Goal: Task Accomplishment & Management: Manage account settings

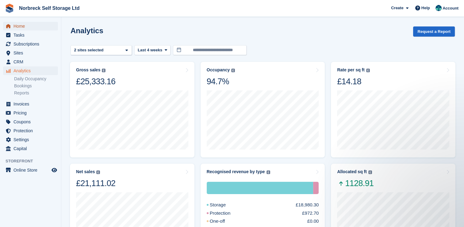
click at [19, 28] on span "Home" at bounding box center [32, 26] width 37 height 9
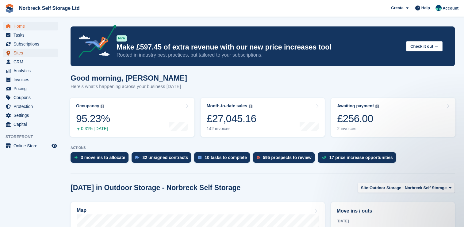
click at [17, 52] on span "Sites" at bounding box center [32, 52] width 37 height 9
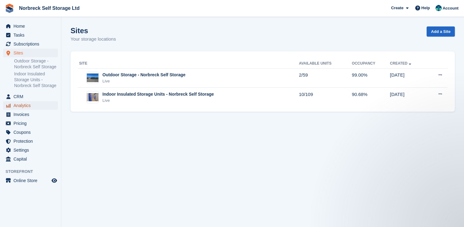
click at [20, 105] on span "Analytics" at bounding box center [32, 105] width 37 height 9
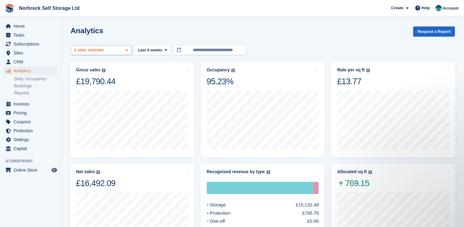
click at [129, 52] on span at bounding box center [126, 50] width 5 height 5
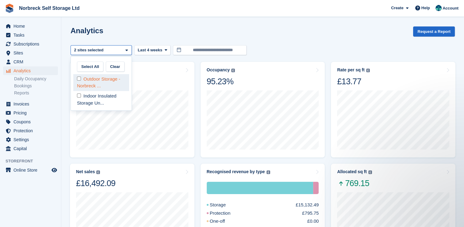
click at [115, 89] on div "Outdoor Storage - Norbreck ..." at bounding box center [101, 82] width 56 height 17
select select "****"
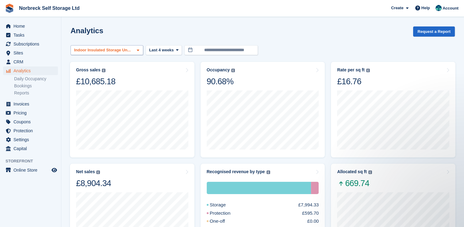
click at [136, 50] on span at bounding box center [138, 50] width 5 height 5
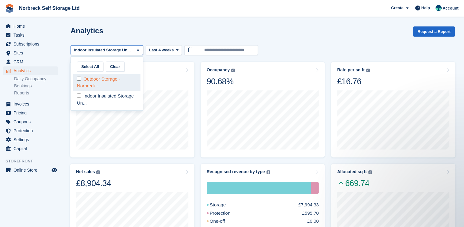
click at [120, 87] on div "Outdoor Storage - Norbreck ..." at bounding box center [106, 82] width 67 height 17
select select "****"
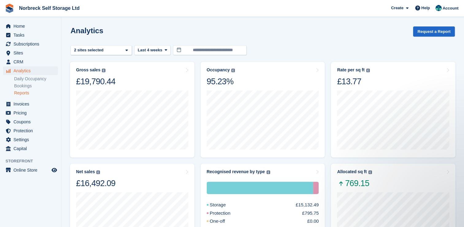
click at [28, 94] on link "Reports" at bounding box center [36, 93] width 44 height 6
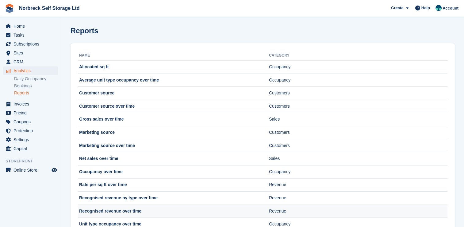
click at [87, 208] on td "Recognised revenue over time" at bounding box center [173, 210] width 191 height 13
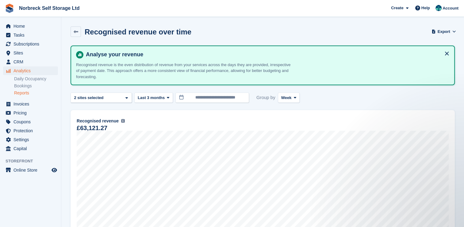
click at [26, 93] on link "Reports" at bounding box center [36, 93] width 44 height 6
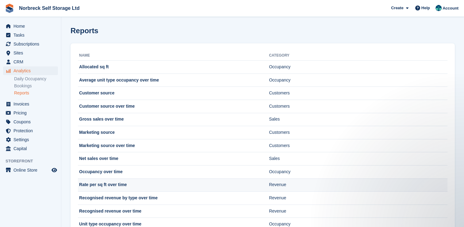
click at [125, 182] on td "Rate per sq ft over time" at bounding box center [173, 184] width 191 height 13
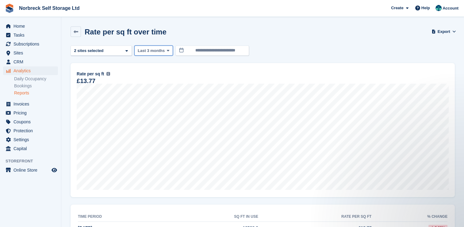
click at [167, 51] on icon at bounding box center [168, 50] width 2 height 4
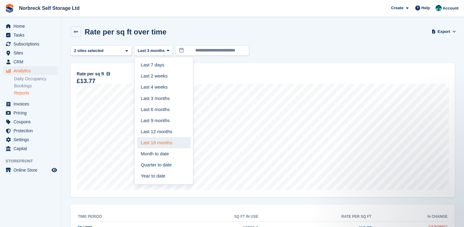
click at [166, 145] on link "Last 18 months" at bounding box center [163, 142] width 53 height 11
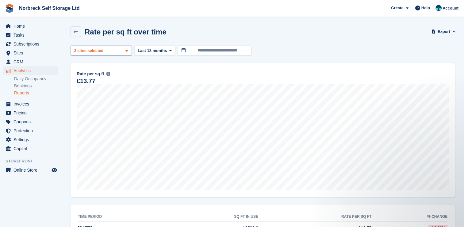
click at [128, 52] on span at bounding box center [126, 50] width 5 height 5
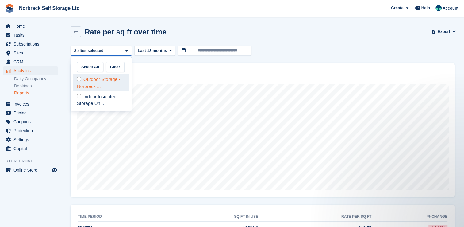
click at [120, 81] on div "Outdoor Storage - Norbreck ..." at bounding box center [101, 82] width 56 height 17
select select "****"
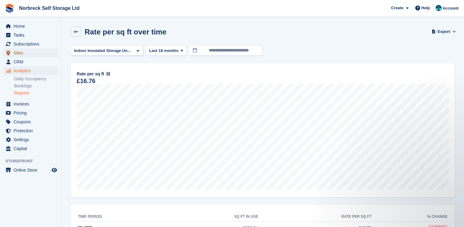
click at [28, 52] on span "Sites" at bounding box center [32, 52] width 37 height 9
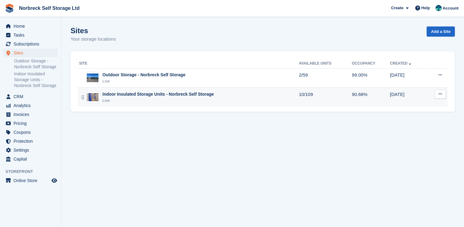
click at [115, 100] on div "Live" at bounding box center [158, 100] width 111 height 6
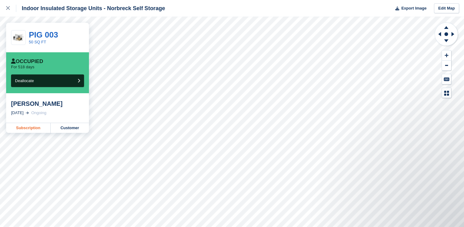
click at [33, 126] on link "Subscription" at bounding box center [28, 128] width 45 height 10
click at [39, 132] on link "Subscription" at bounding box center [28, 128] width 45 height 10
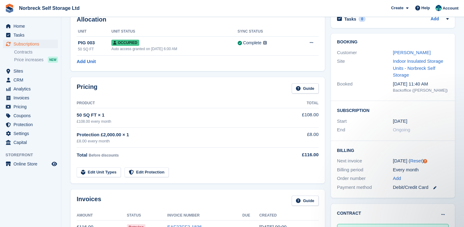
scroll to position [37, 0]
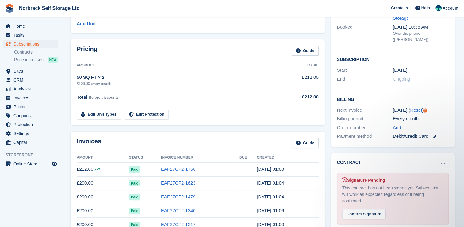
scroll to position [24, 0]
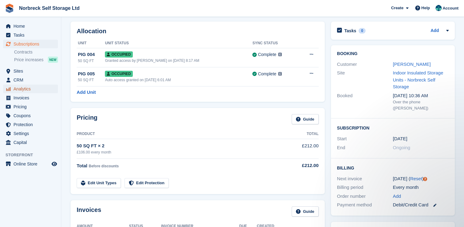
click at [20, 88] on span "Analytics" at bounding box center [32, 88] width 37 height 9
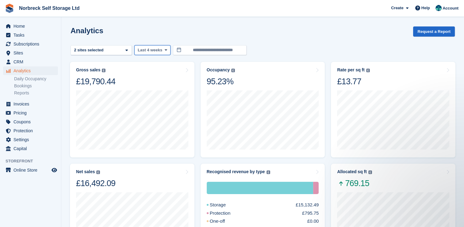
click at [165, 50] on icon at bounding box center [166, 50] width 2 height 4
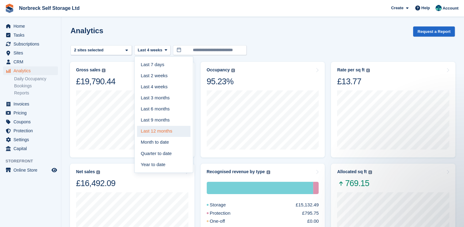
click at [161, 129] on link "Last 12 months" at bounding box center [163, 131] width 53 height 11
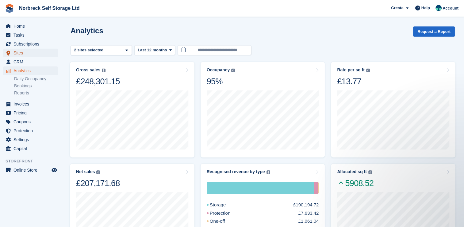
click at [18, 53] on span "Sites" at bounding box center [32, 52] width 37 height 9
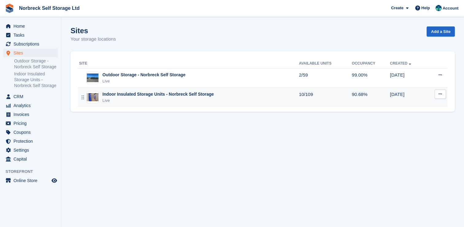
click at [114, 94] on div "Indoor Insulated Storage Units - Norbreck Self Storage" at bounding box center [158, 94] width 111 height 6
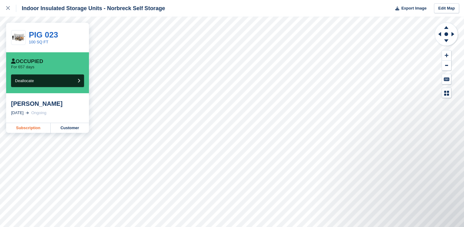
click at [37, 126] on link "Subscription" at bounding box center [28, 128] width 45 height 10
click at [41, 128] on link "Subscription" at bounding box center [28, 128] width 45 height 10
click at [33, 129] on link "Subscription" at bounding box center [28, 128] width 45 height 10
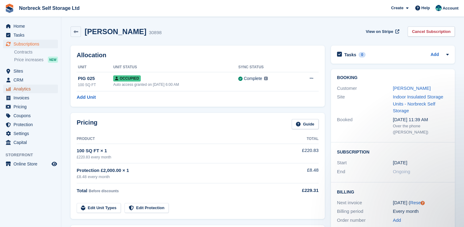
click at [20, 90] on span "Analytics" at bounding box center [32, 88] width 37 height 9
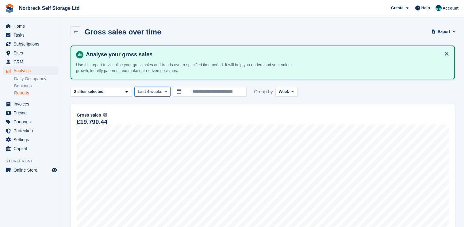
click at [165, 93] on icon at bounding box center [166, 91] width 2 height 4
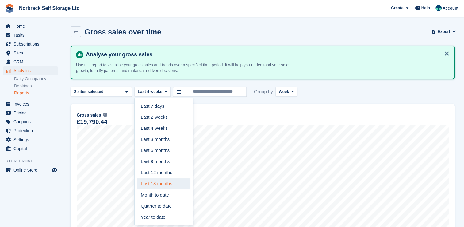
click at [158, 181] on link "Last 18 months" at bounding box center [163, 183] width 53 height 11
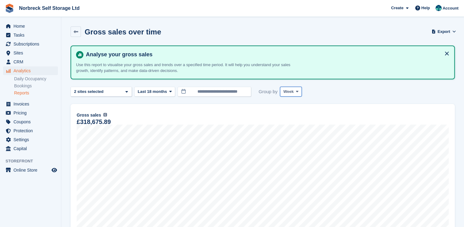
click at [290, 91] on span "Week" at bounding box center [289, 91] width 10 height 6
click at [294, 129] on link "Month" at bounding box center [309, 127] width 53 height 11
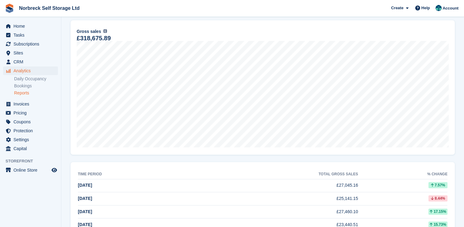
scroll to position [59, 0]
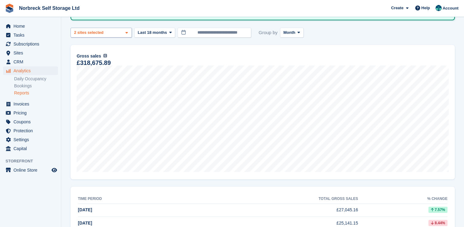
click at [128, 33] on span at bounding box center [126, 32] width 5 height 5
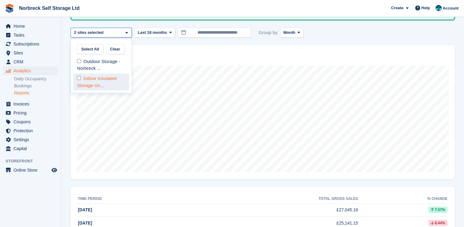
click at [112, 84] on div "Indoor Insulated Storage Un..." at bounding box center [101, 81] width 56 height 17
select select "****"
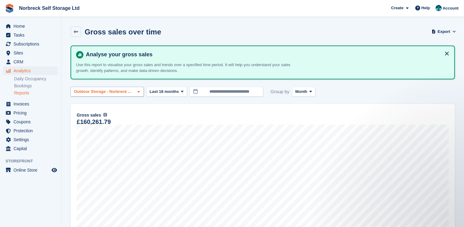
click at [136, 93] on span at bounding box center [138, 91] width 5 height 5
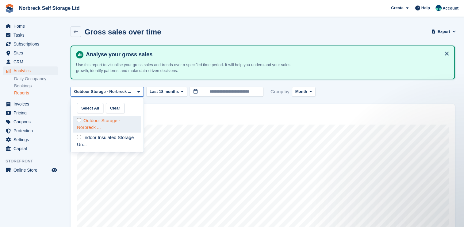
click at [109, 131] on div "Outdoor Storage - Norbreck ..." at bounding box center [107, 123] width 68 height 17
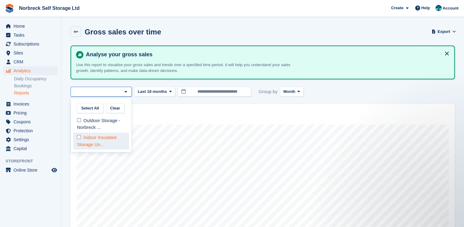
click at [107, 140] on div "Indoor Insulated Storage Un..." at bounding box center [101, 140] width 56 height 17
select select "****"
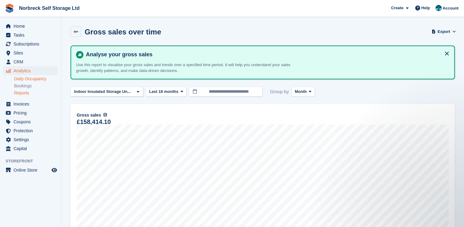
click at [37, 78] on link "Daily Occupancy" at bounding box center [36, 79] width 44 height 6
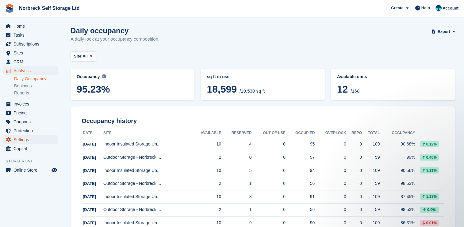
click at [24, 137] on span "Settings" at bounding box center [32, 139] width 37 height 9
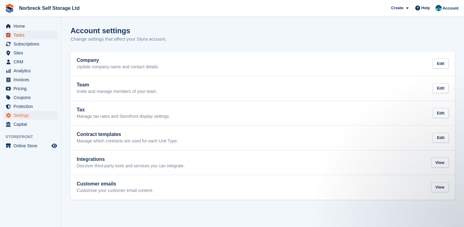
click at [24, 35] on span "Tasks" at bounding box center [32, 35] width 37 height 9
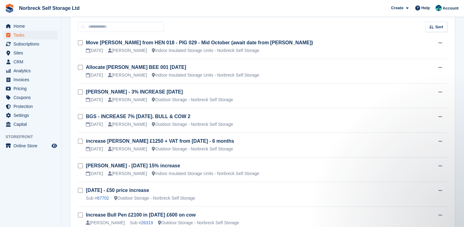
scroll to position [16, 0]
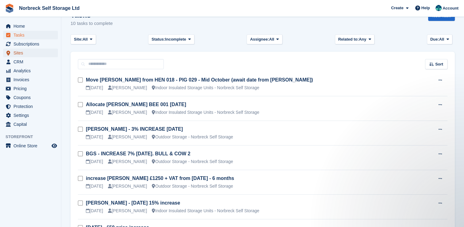
click at [11, 52] on span "menu" at bounding box center [8, 52] width 7 height 7
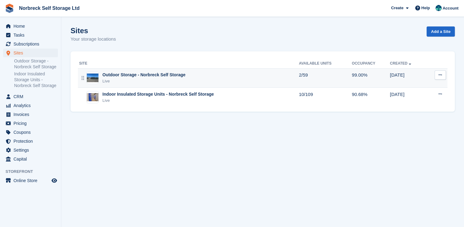
click at [151, 75] on div "Outdoor Storage - Norbreck Self Storage" at bounding box center [144, 75] width 83 height 6
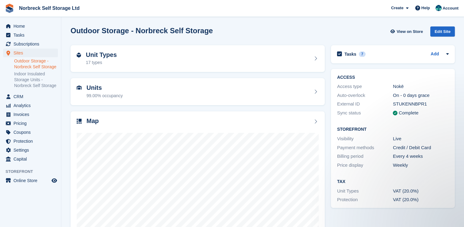
scroll to position [35, 0]
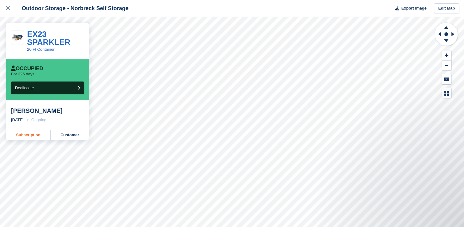
click at [37, 136] on link "Subscription" at bounding box center [28, 135] width 45 height 10
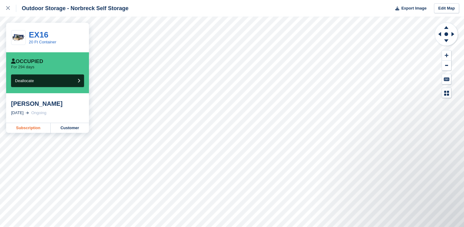
click at [36, 123] on link "Subscription" at bounding box center [28, 128] width 45 height 10
click at [32, 128] on link "Subscription" at bounding box center [28, 128] width 45 height 10
click at [36, 128] on link "Subscription" at bounding box center [28, 128] width 45 height 10
click at [29, 128] on link "Subscription" at bounding box center [28, 128] width 45 height 10
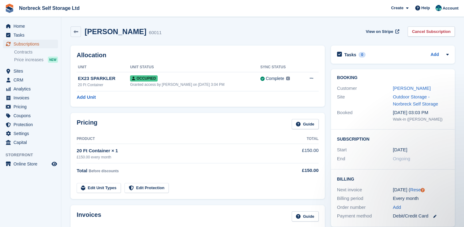
click at [33, 46] on span "Subscriptions" at bounding box center [32, 44] width 37 height 9
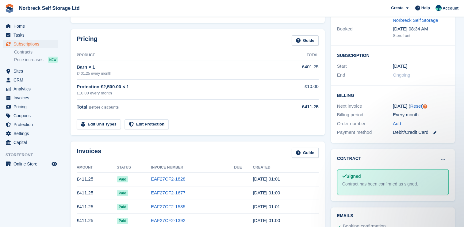
scroll to position [82, 0]
